Goal: Transaction & Acquisition: Purchase product/service

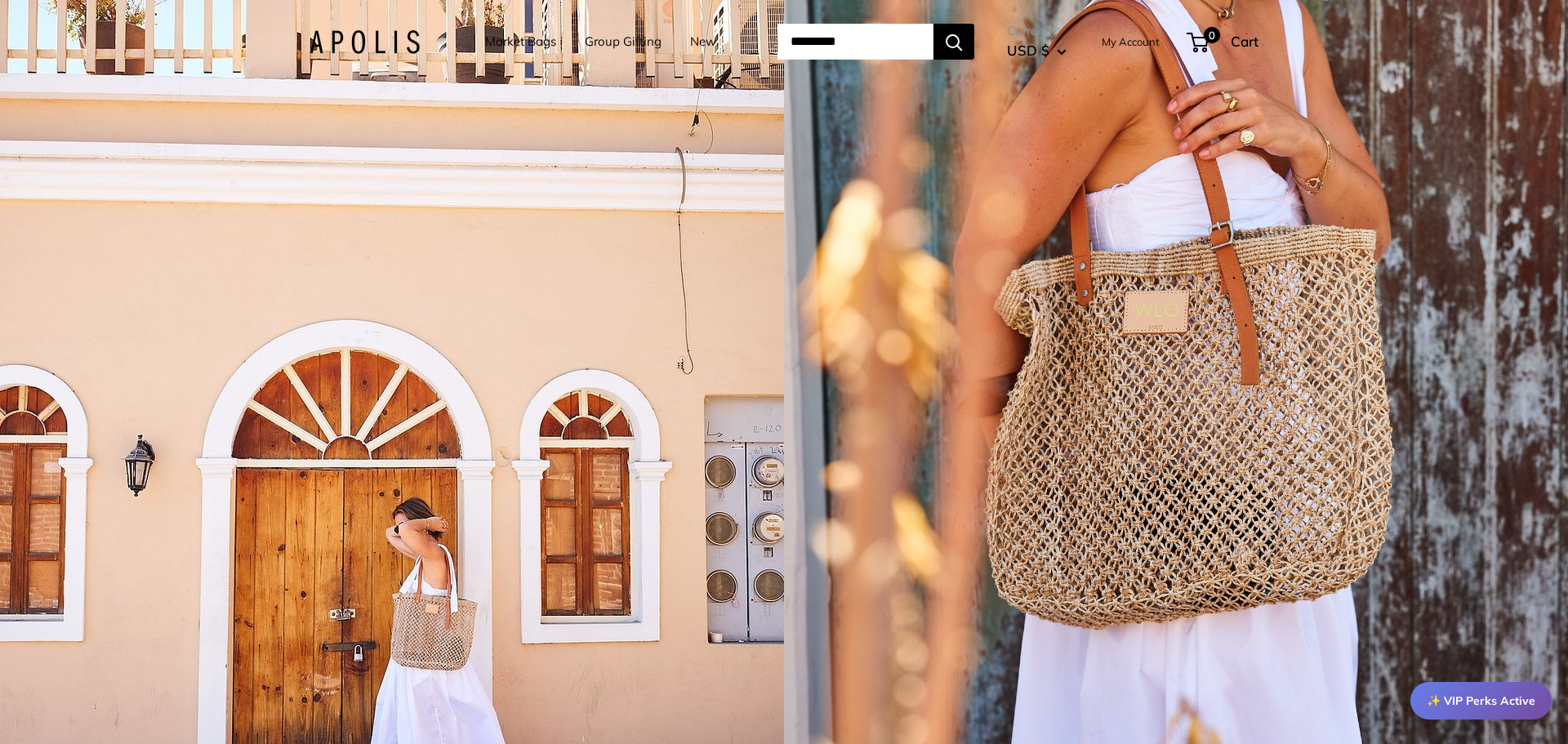
click at [1299, 312] on div "1 / 5" at bounding box center [1177, 372] width 784 height 744
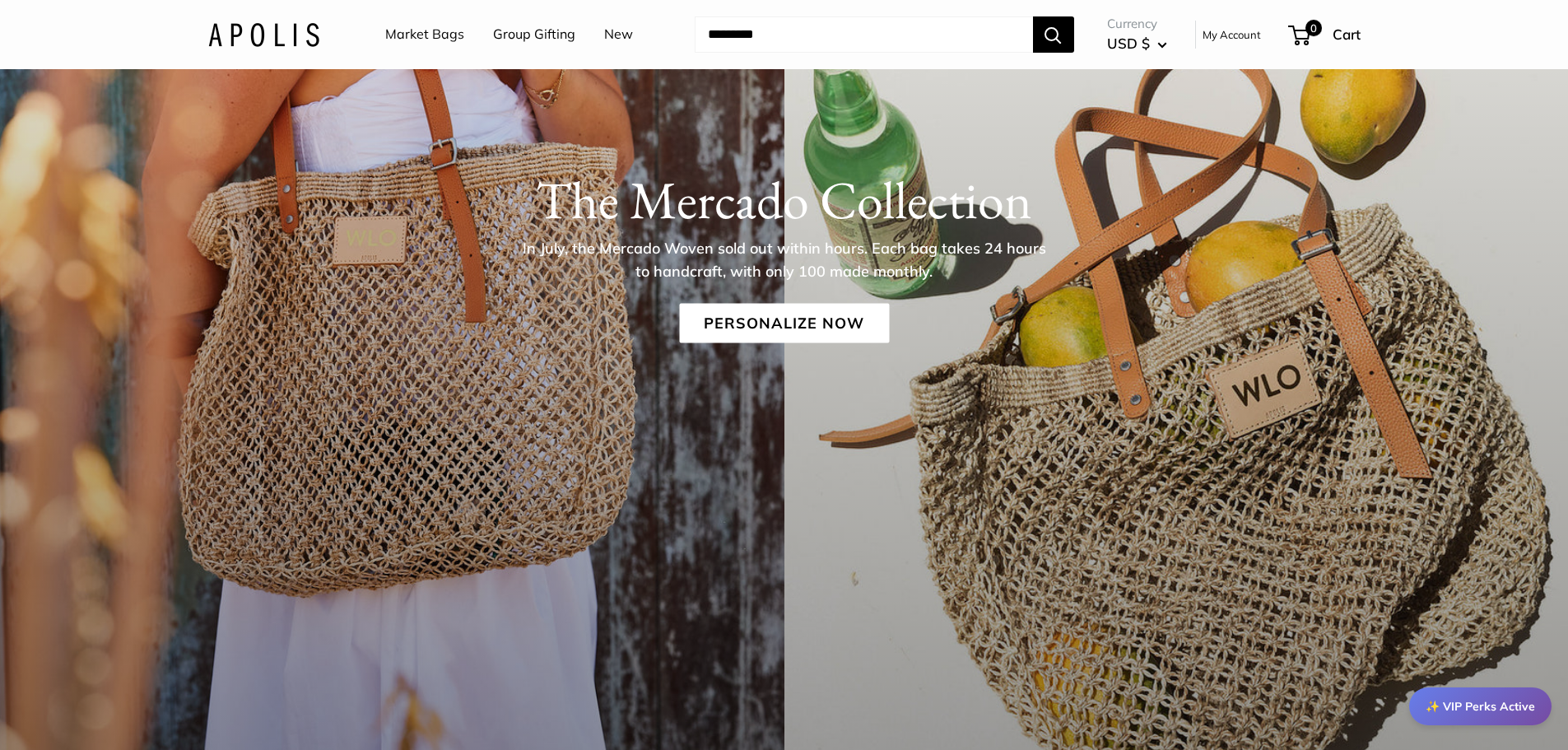
scroll to position [374, 0]
click at [796, 324] on link "Personalize Now" at bounding box center [784, 322] width 210 height 40
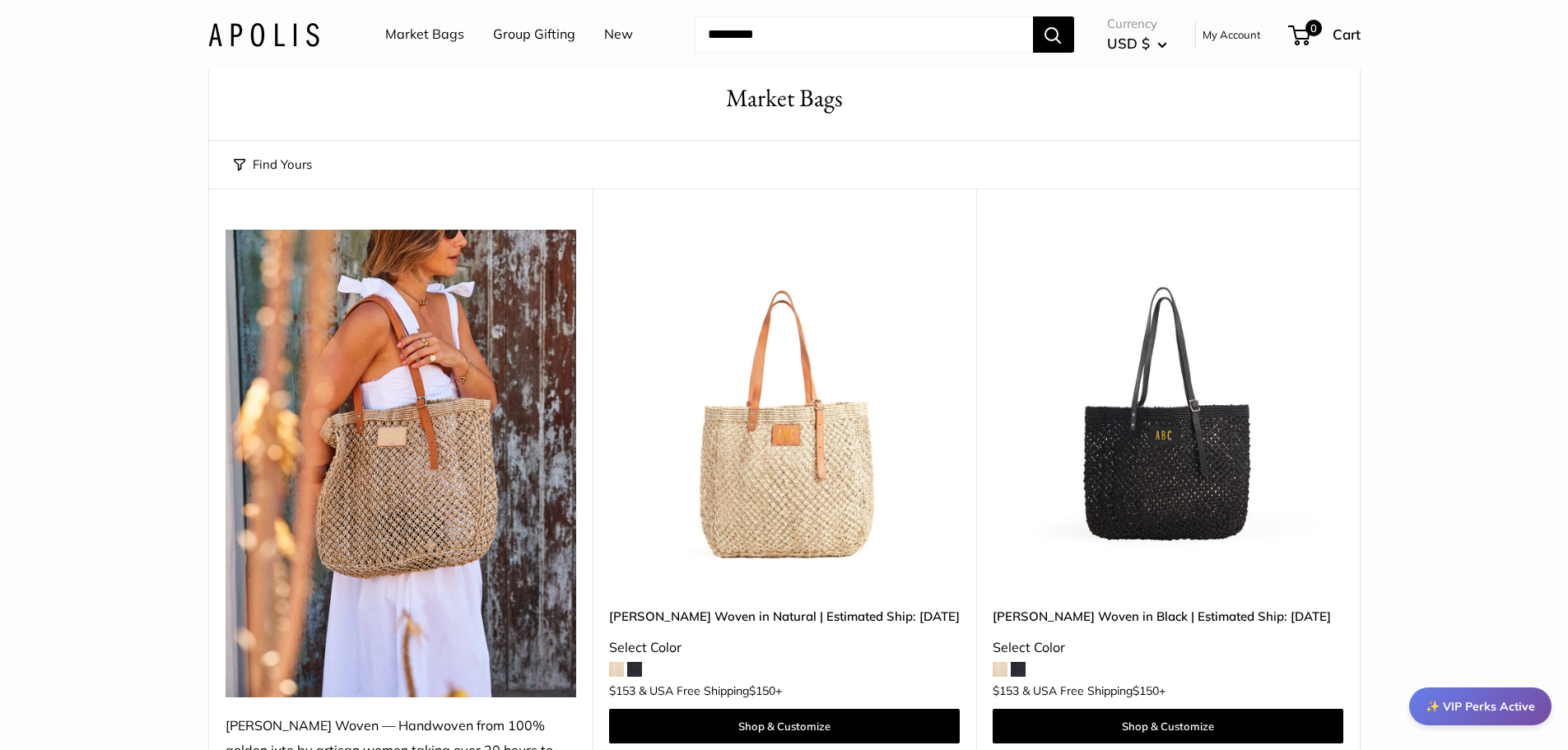
scroll to position [328, 0]
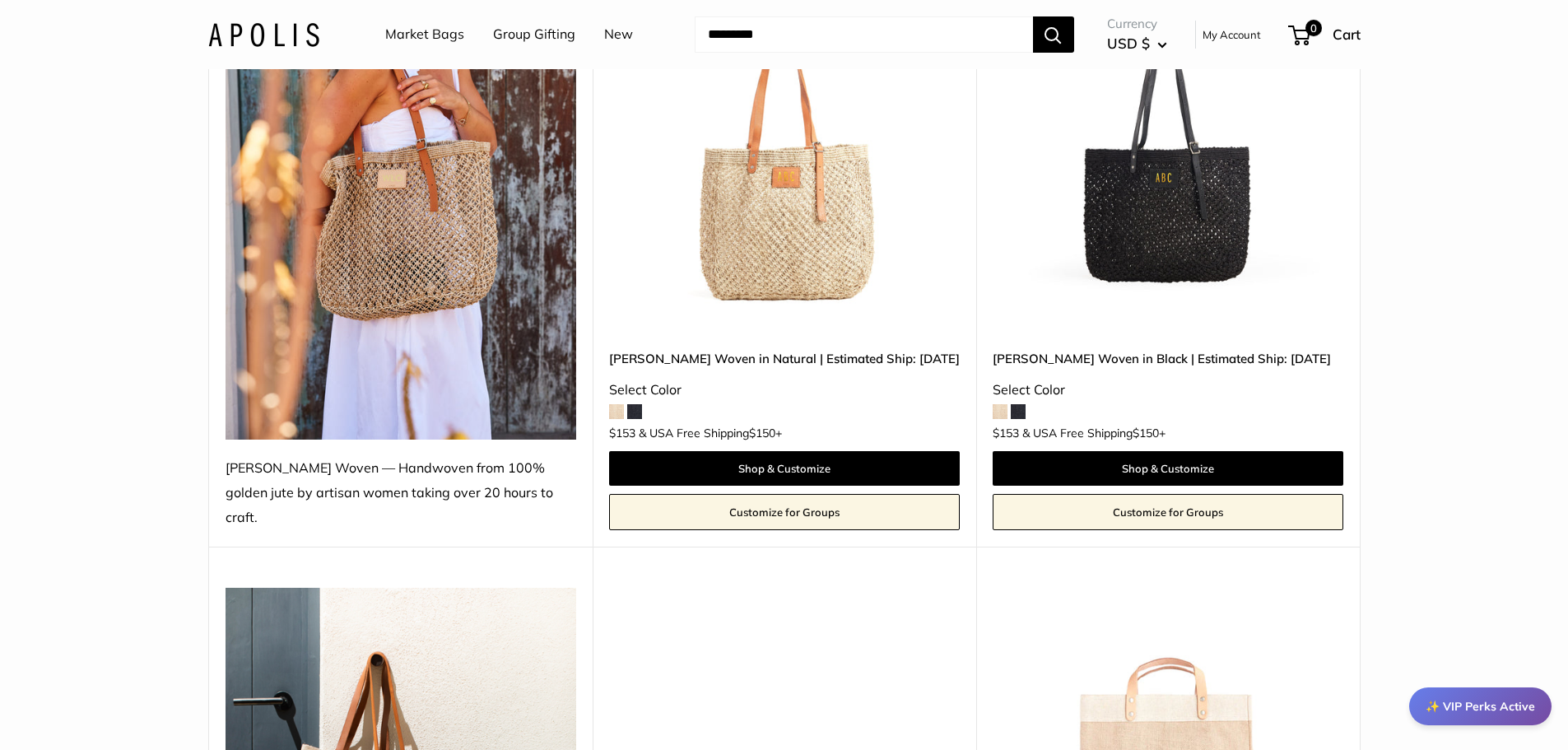
click at [620, 404] on span at bounding box center [616, 411] width 15 height 15
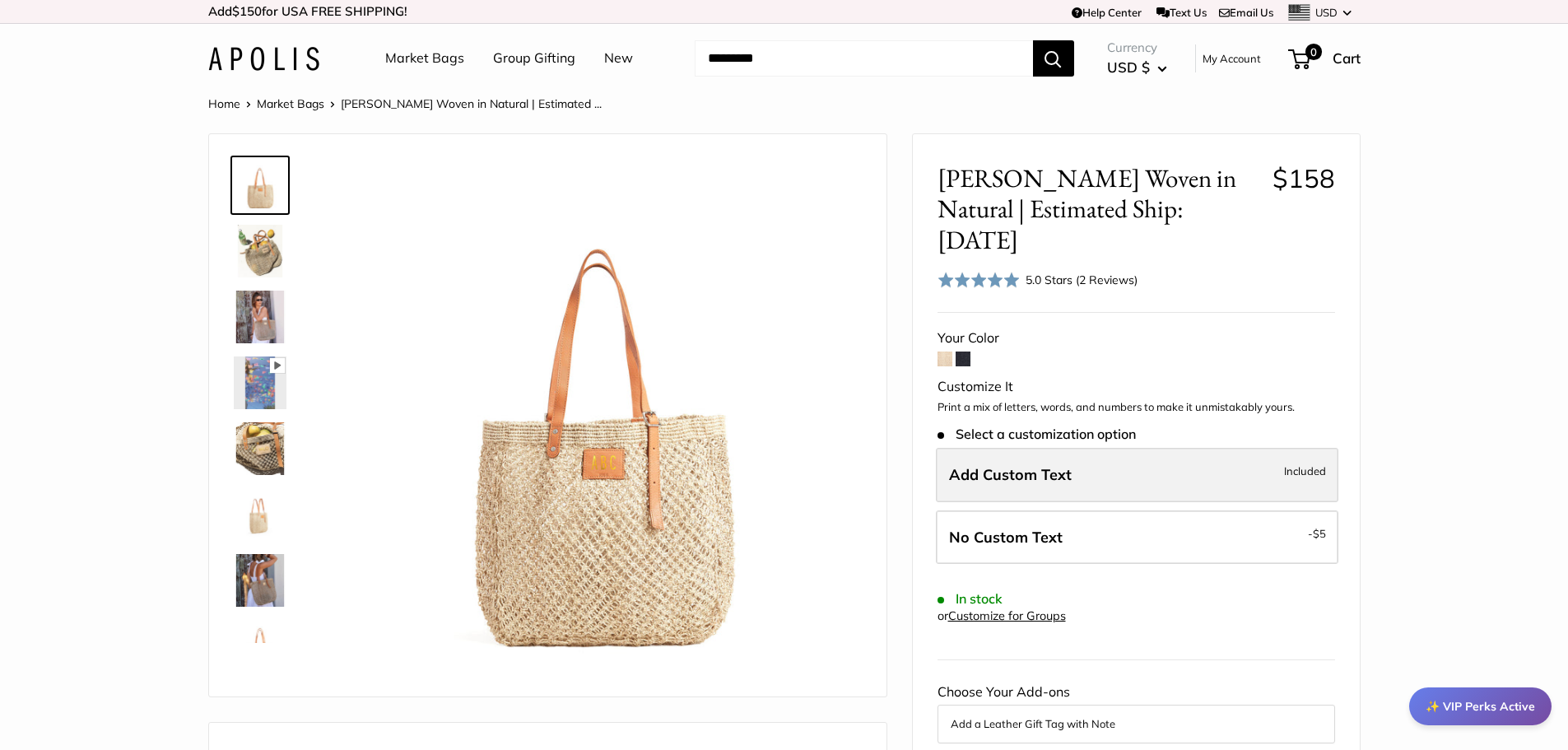
click at [1106, 448] on label "Add Custom Text Included" at bounding box center [1137, 475] width 402 height 54
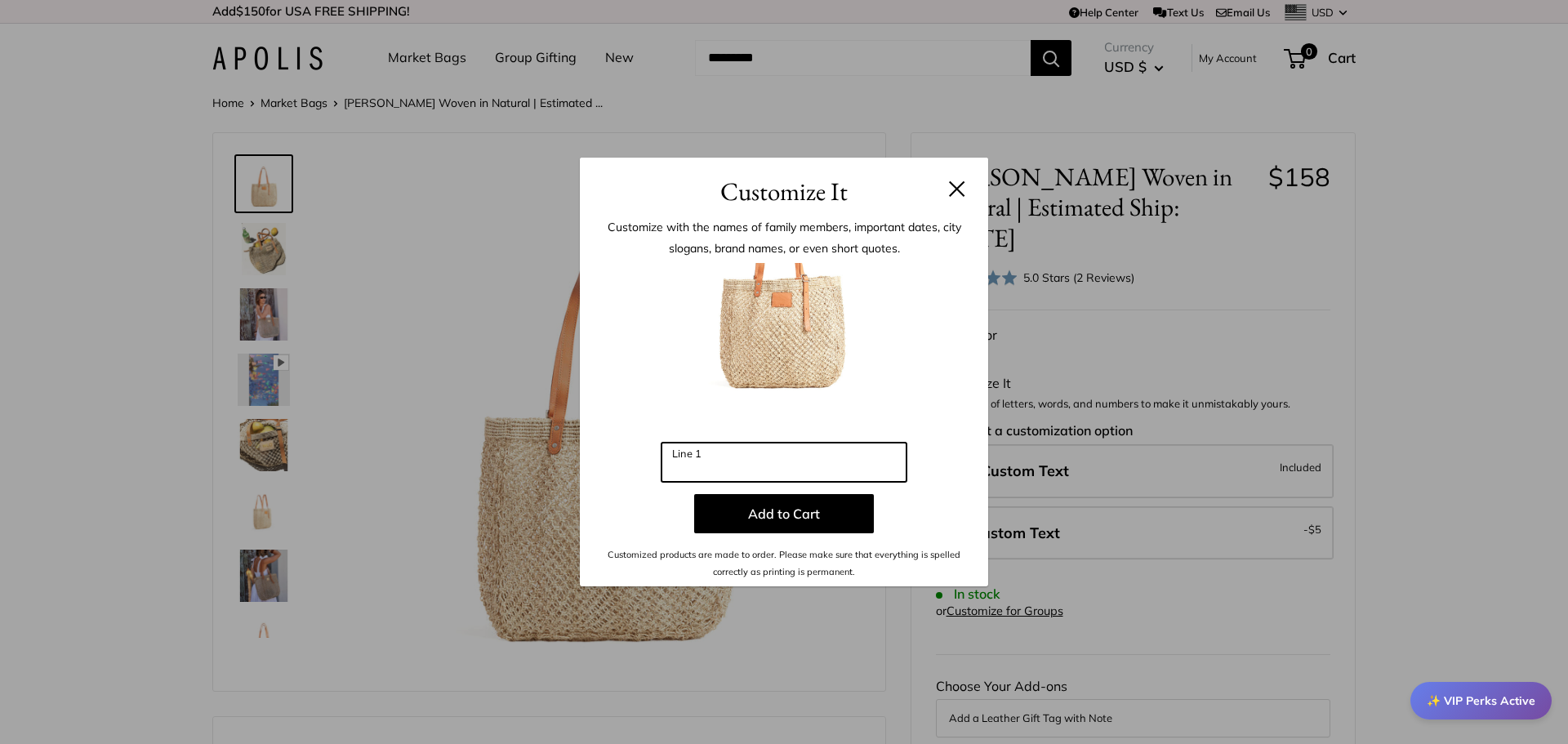
click at [858, 468] on input "Line 1" at bounding box center [784, 462] width 245 height 39
type input "***"
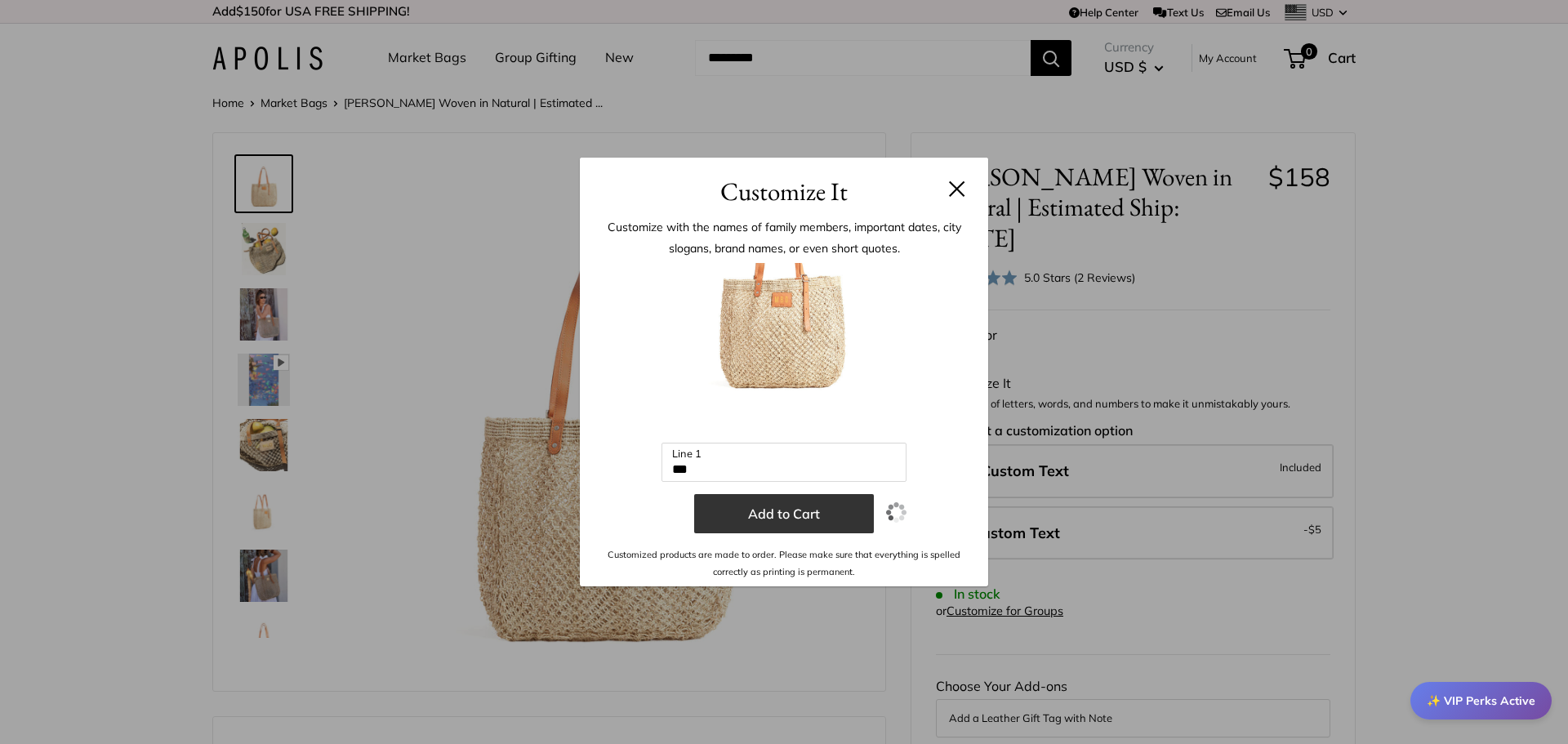
click at [801, 509] on button "Add to Cart" at bounding box center [784, 514] width 180 height 39
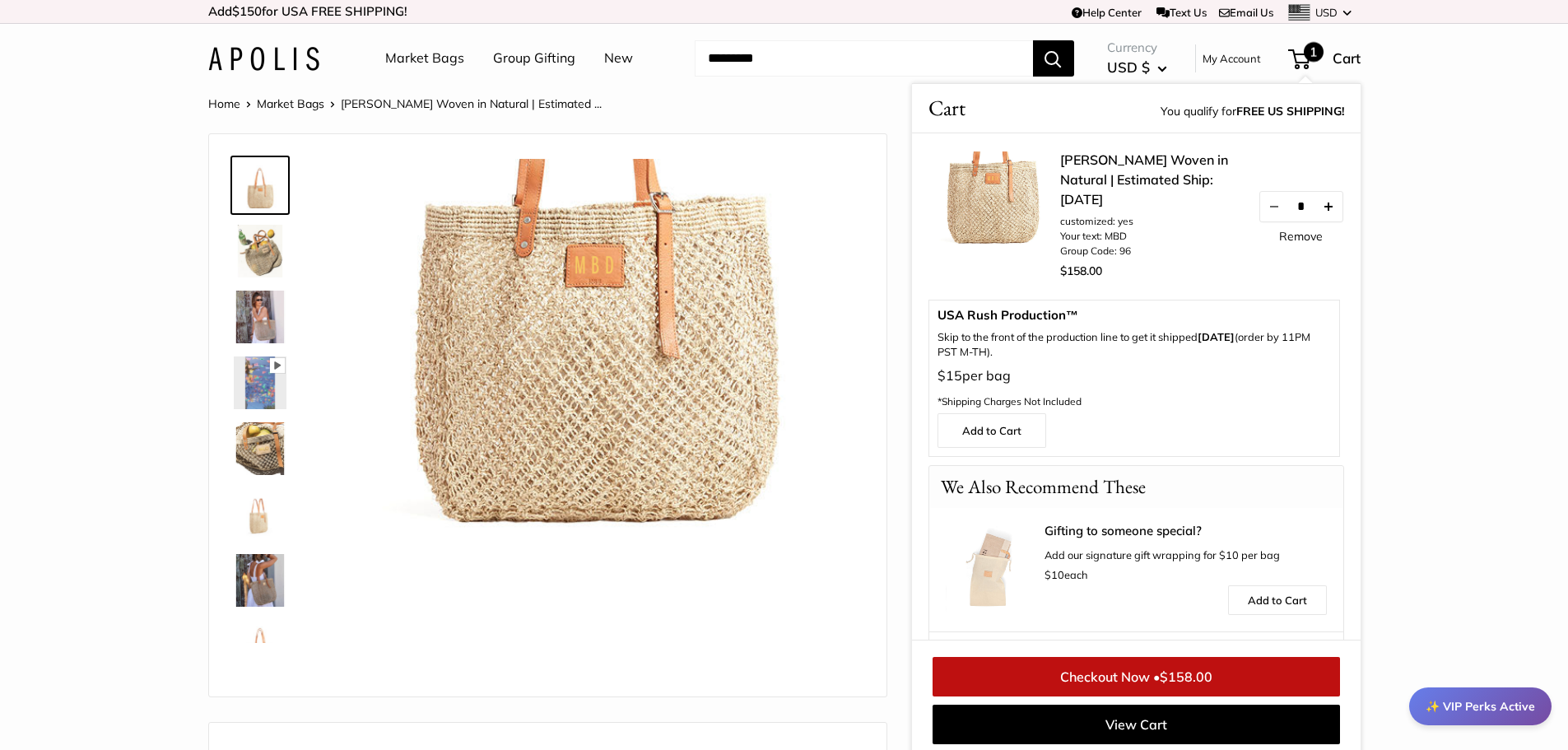
click at [1325, 216] on button "Increase quantity by 1" at bounding box center [1327, 206] width 28 height 29
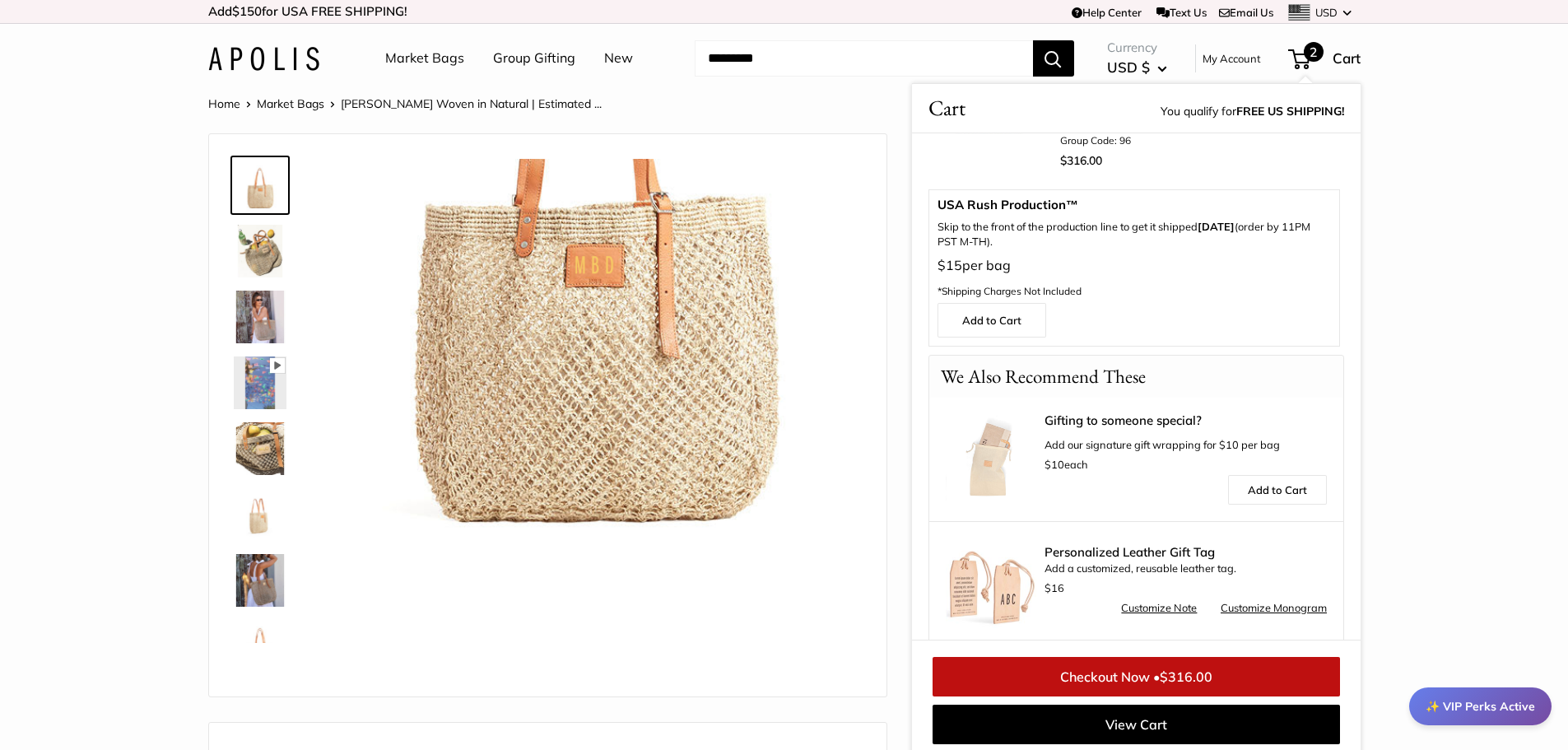
scroll to position [131, 0]
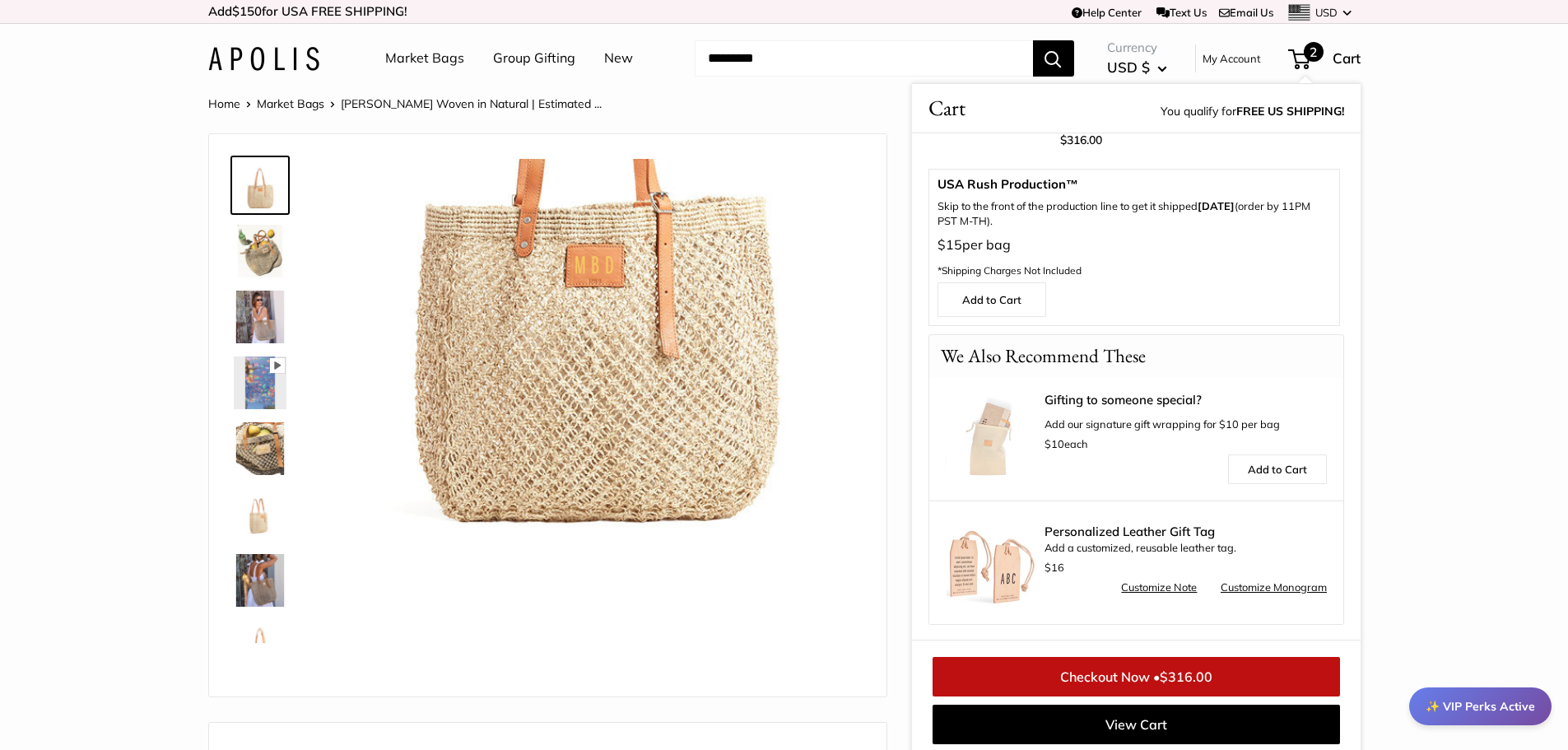
click at [1172, 677] on span "$316.00" at bounding box center [1186, 677] width 53 height 16
